Goal: Check status

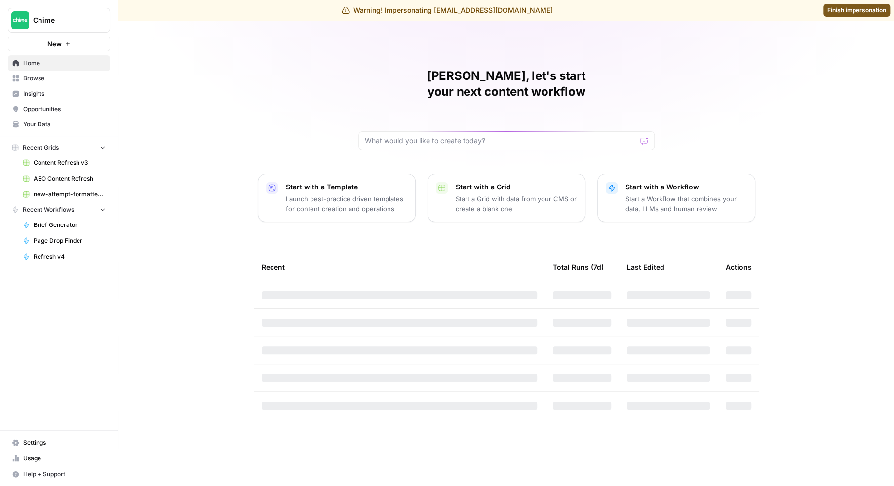
click at [45, 97] on span "Insights" at bounding box center [64, 93] width 82 height 9
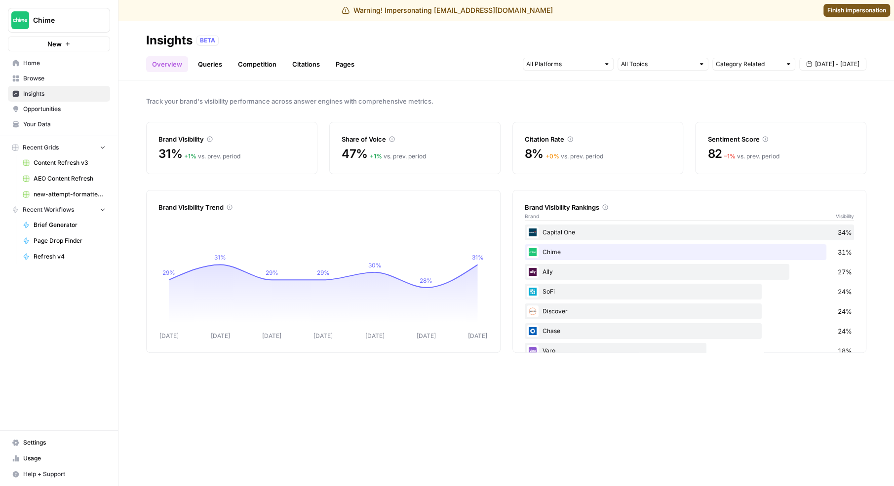
click at [49, 82] on span "Browse" at bounding box center [64, 78] width 82 height 9
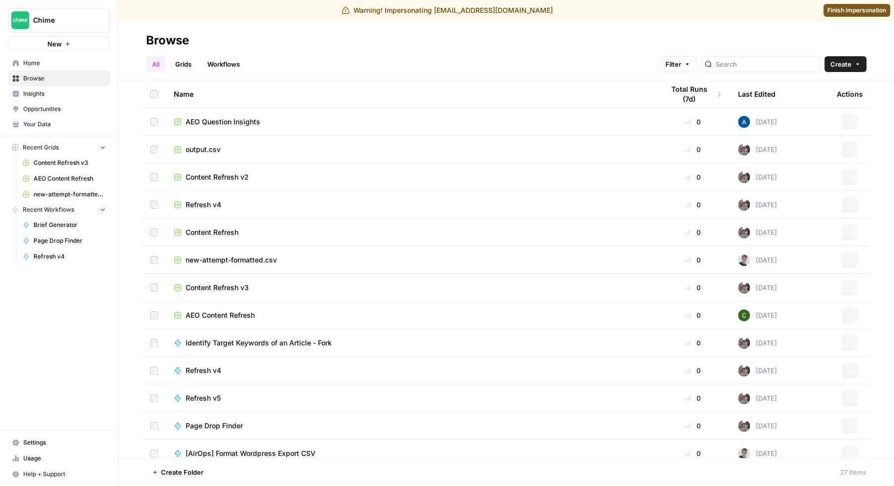
click at [51, 97] on span "Insights" at bounding box center [64, 93] width 82 height 9
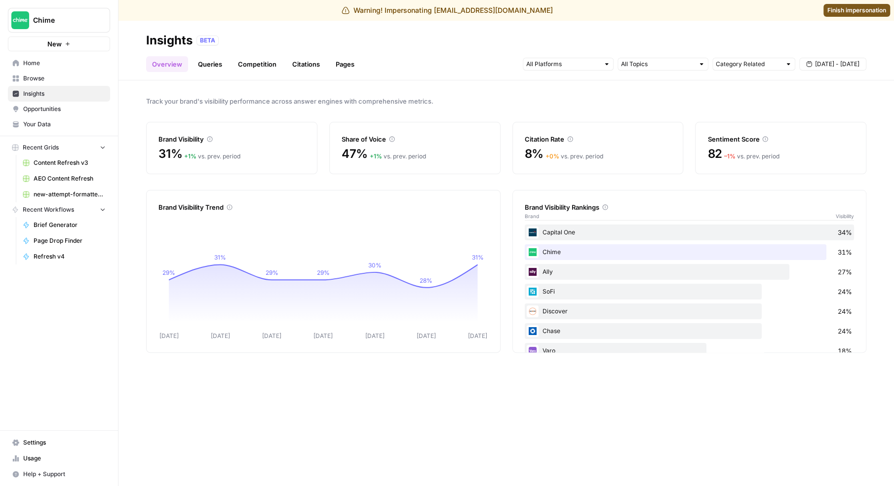
click at [820, 64] on span "[DATE] - [DATE]" at bounding box center [837, 64] width 44 height 9
click at [778, 124] on div "1" at bounding box center [774, 123] width 13 height 13
click at [806, 155] on div "17" at bounding box center [806, 155] width 13 height 13
